Goal: Submit feedback/report problem

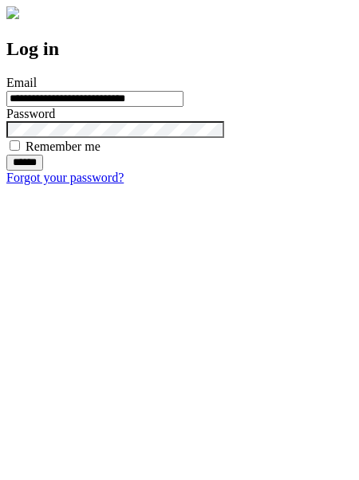
type input "**********"
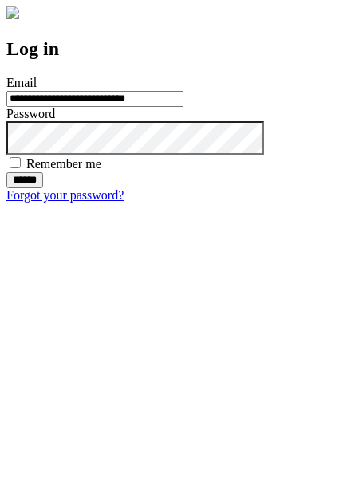
click at [43, 188] on input "******" at bounding box center [24, 180] width 37 height 16
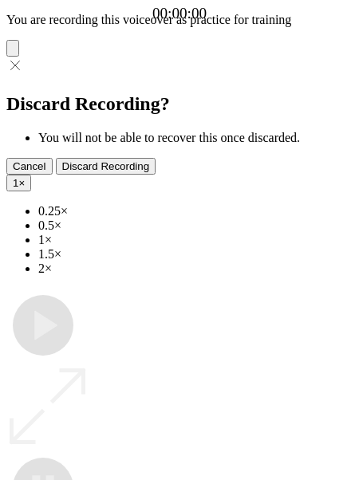
type input "**********"
